Goal: Transaction & Acquisition: Book appointment/travel/reservation

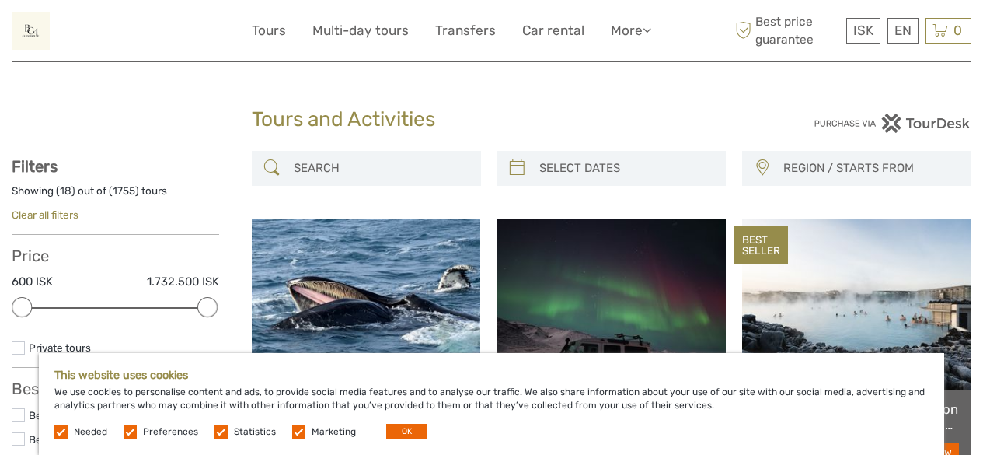
select select
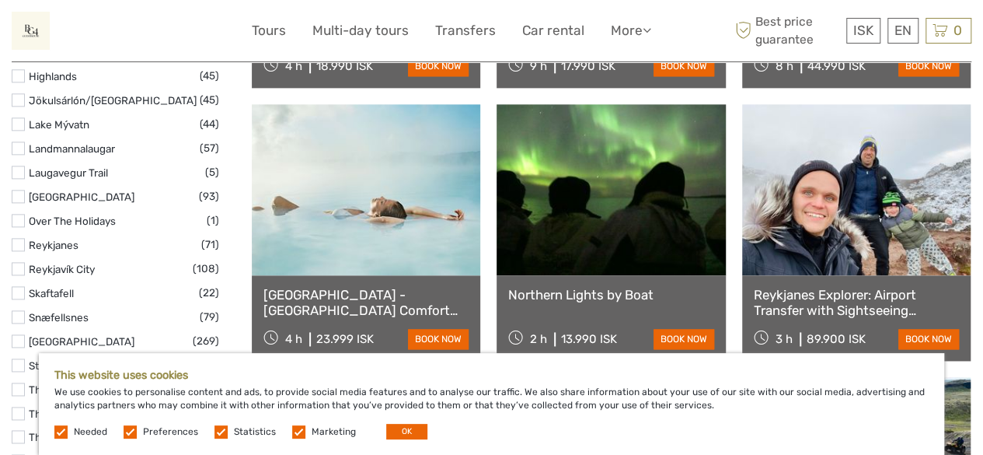
scroll to position [1036, 0]
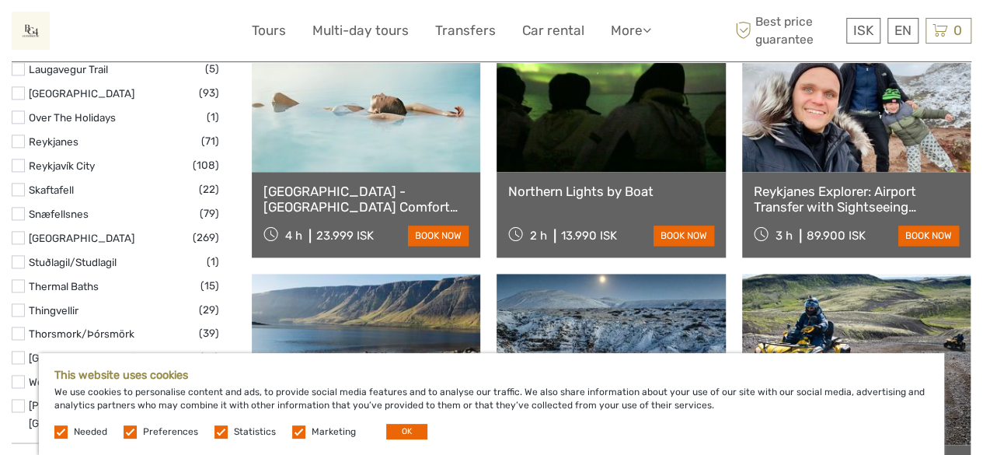
click at [374, 147] on link at bounding box center [366, 86] width 229 height 171
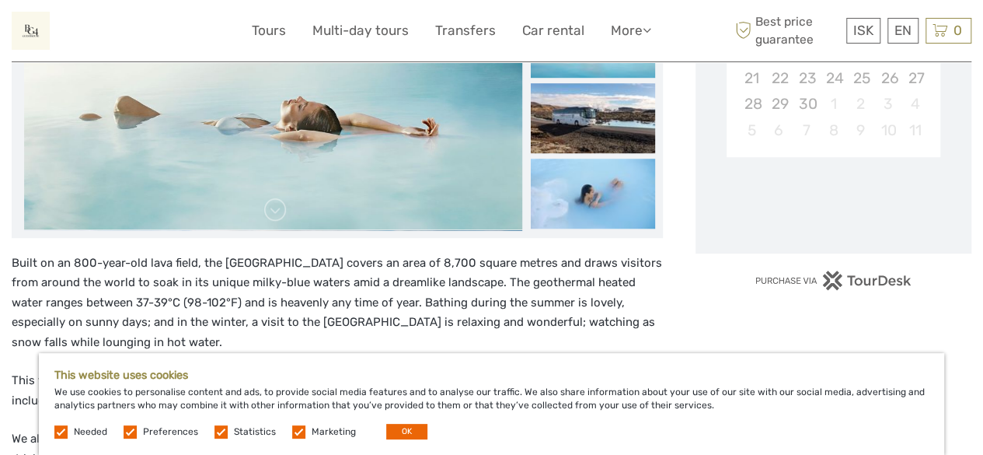
scroll to position [414, 0]
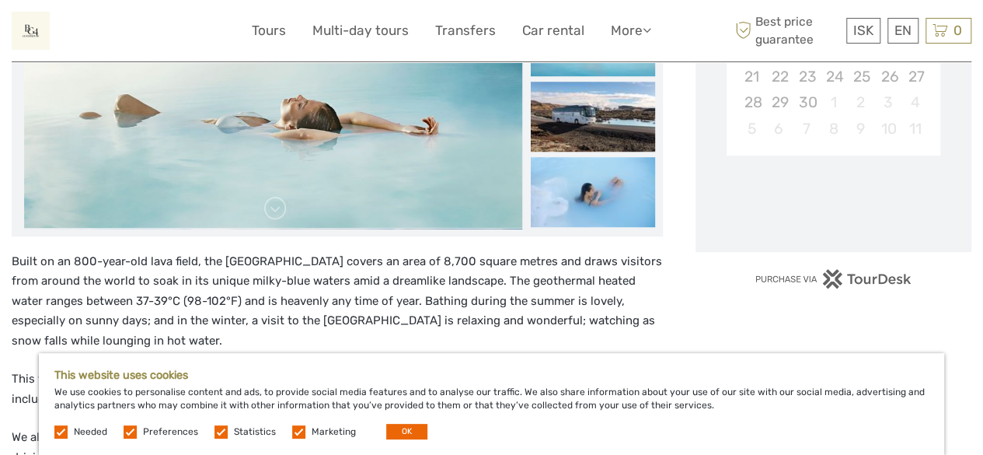
click at [386, 441] on div "This website uses cookies We use cookies to personalise content and ads, to pro…" at bounding box center [492, 404] width 906 height 102
click at [392, 428] on button "OK" at bounding box center [406, 432] width 41 height 16
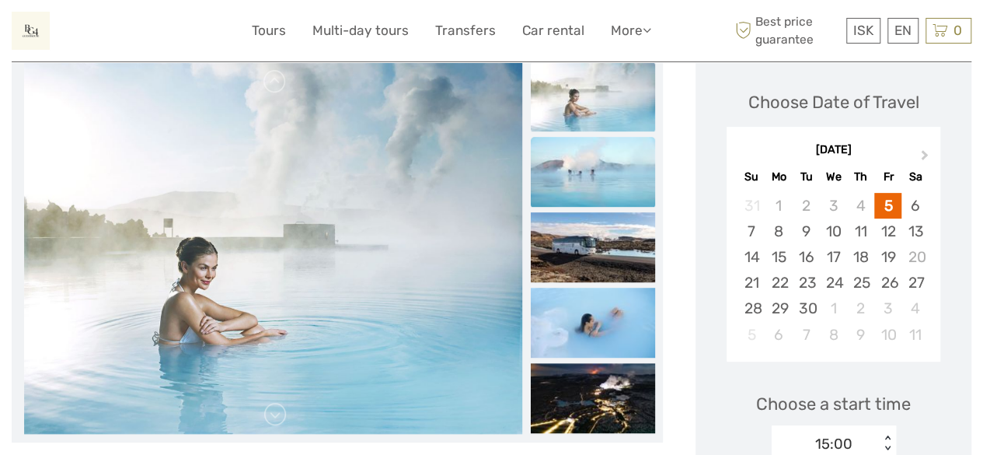
scroll to position [207, 0]
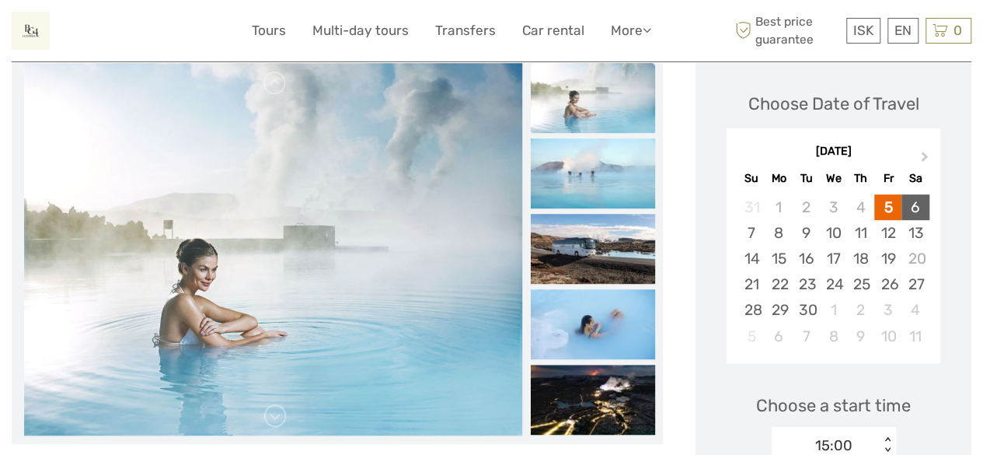
click at [911, 202] on div "6" at bounding box center [915, 207] width 27 height 26
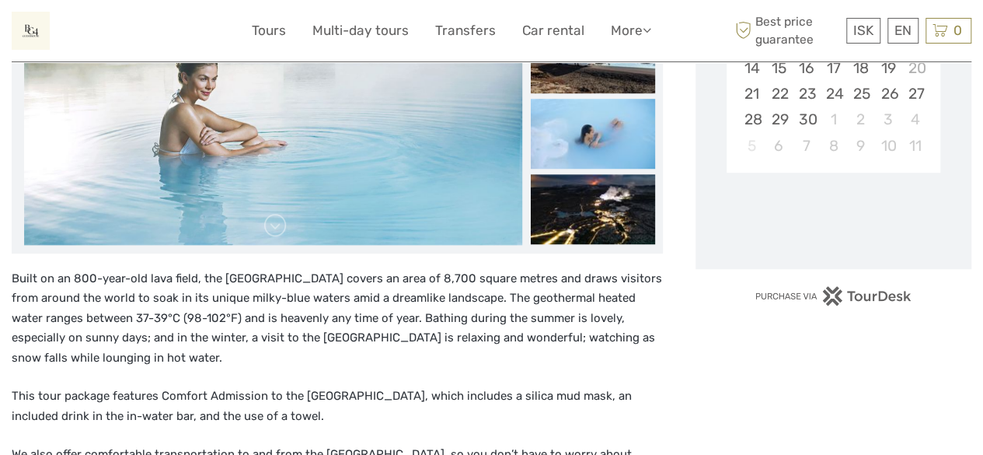
scroll to position [414, 0]
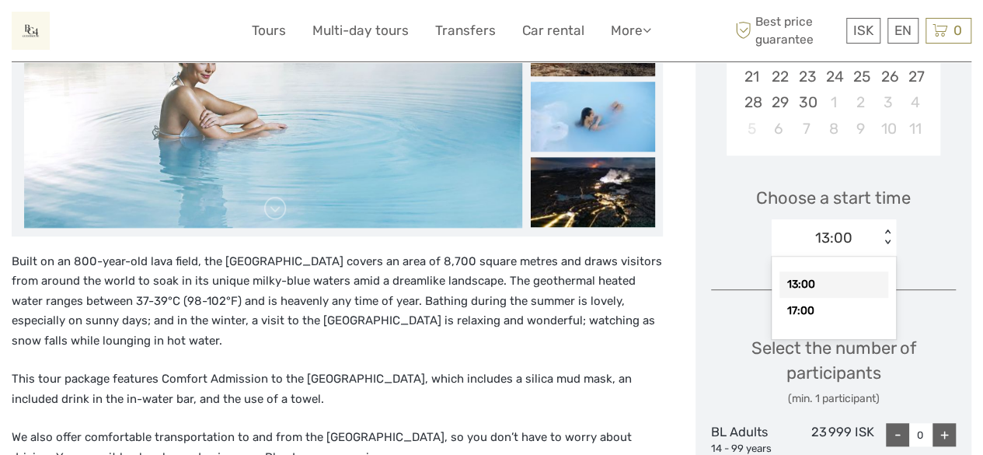
click at [852, 235] on div "13:00" at bounding box center [826, 237] width 108 height 23
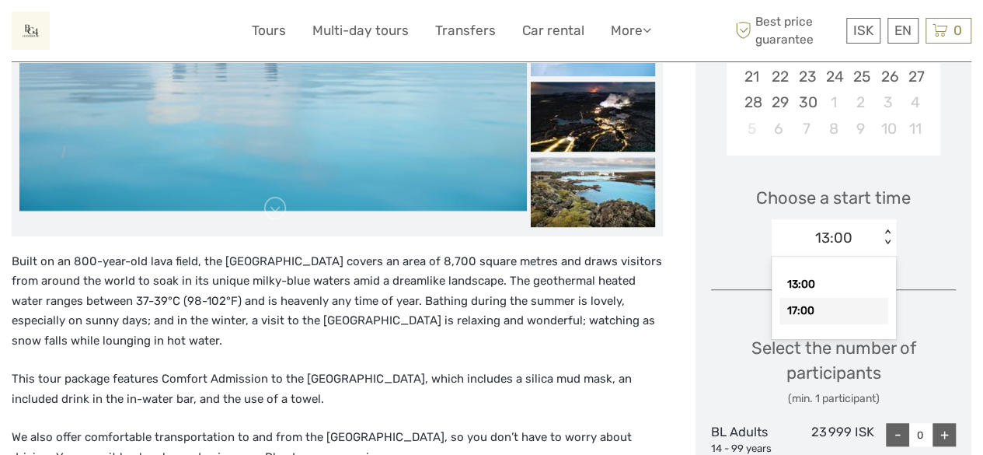
click at [819, 316] on div "17:00" at bounding box center [834, 311] width 109 height 26
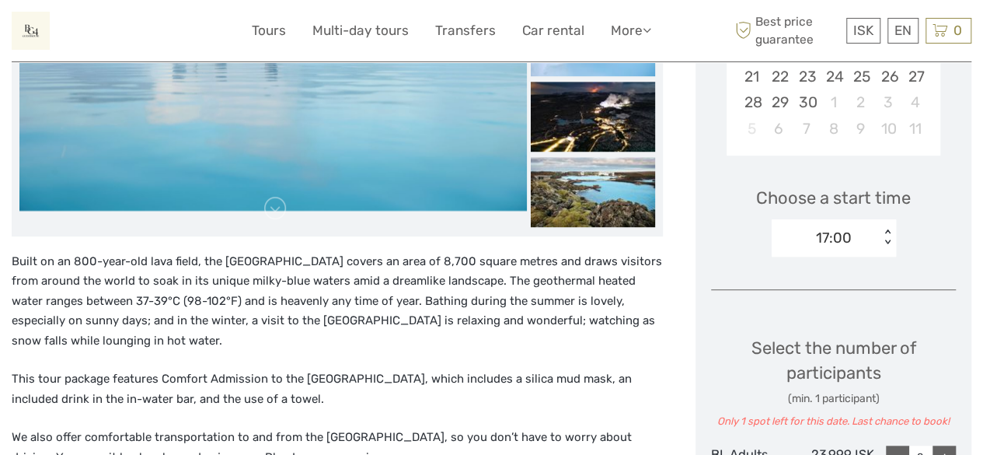
scroll to position [518, 0]
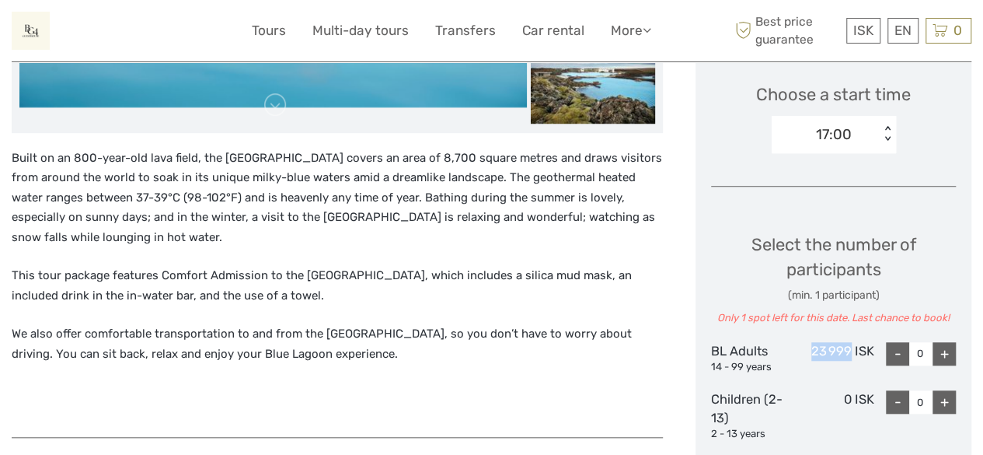
drag, startPoint x: 810, startPoint y: 348, endPoint x: 850, endPoint y: 345, distance: 40.5
click at [850, 345] on div "23 999 ISK" at bounding box center [834, 358] width 82 height 33
